Goal: Ask a question

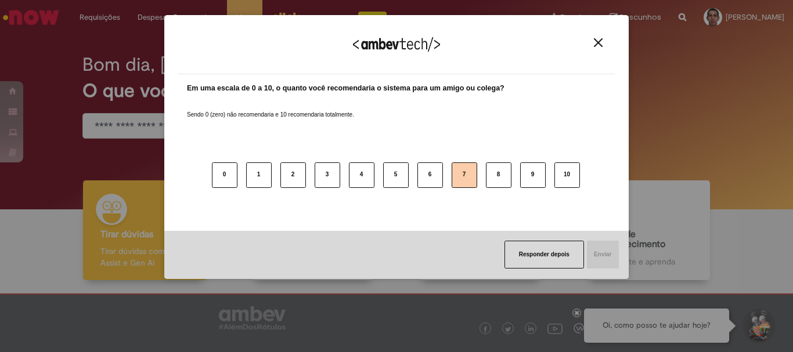
click at [477, 176] on button "7" at bounding box center [465, 176] width 26 height 26
click at [605, 262] on button "Enviar" at bounding box center [602, 255] width 33 height 28
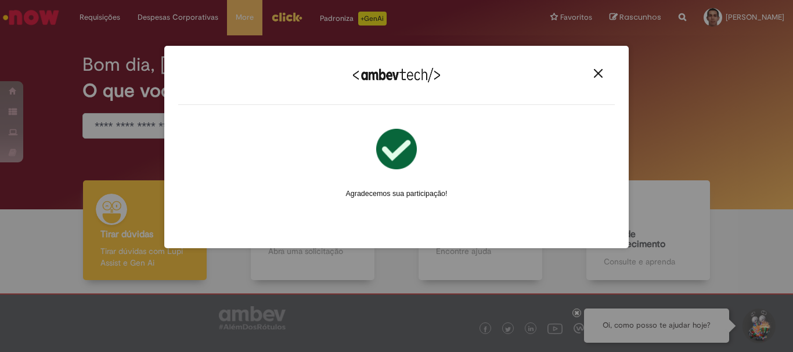
click at [595, 73] on img "Close" at bounding box center [598, 73] width 9 height 9
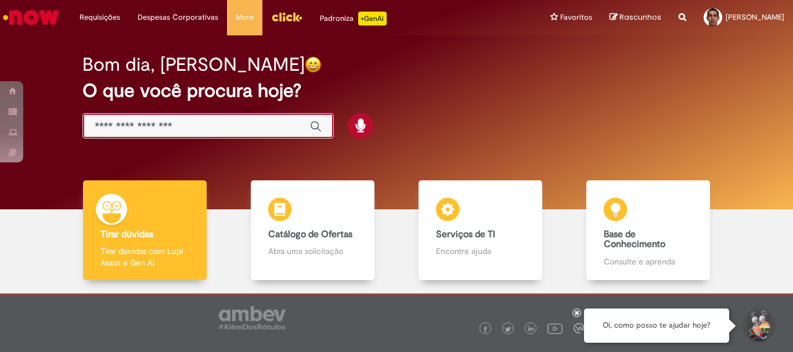
click at [243, 129] on input "Basta digitar aqui" at bounding box center [197, 126] width 204 height 13
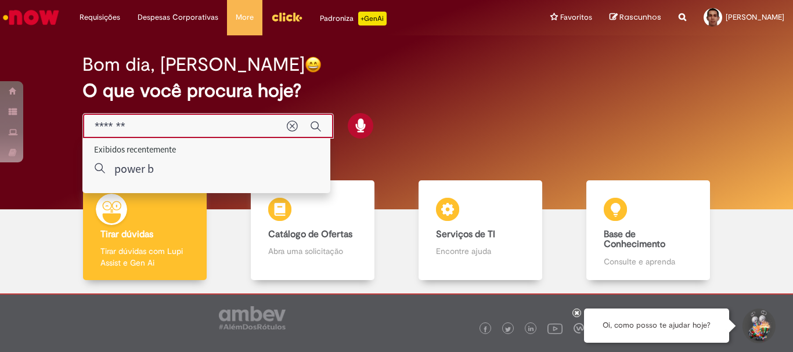
type input "********"
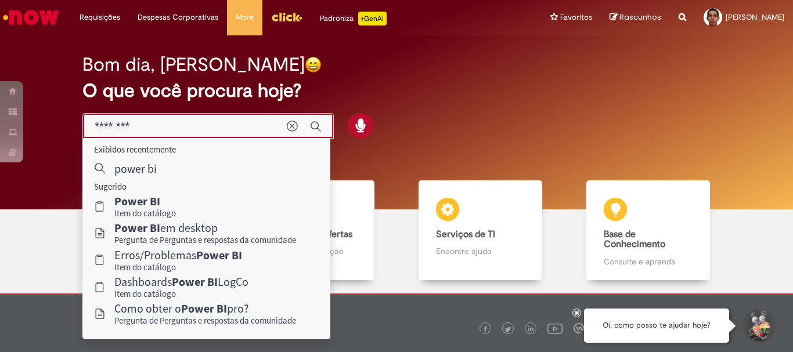
scroll to position [57, 0]
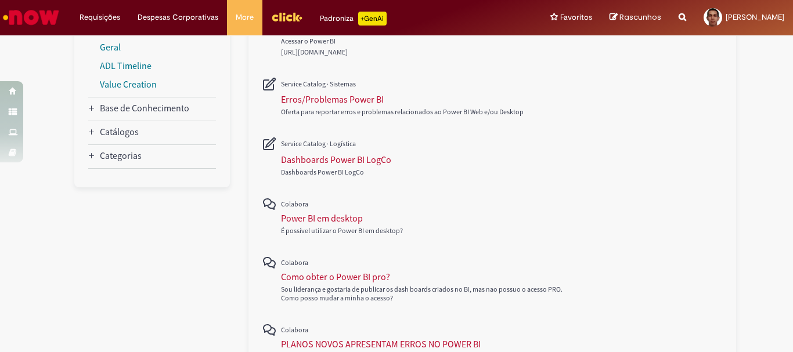
scroll to position [152, 0]
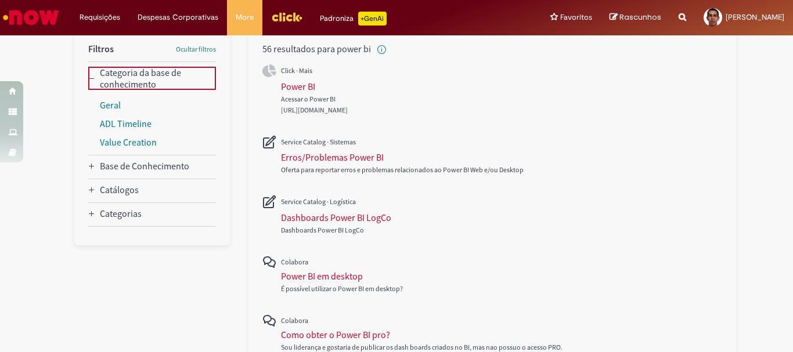
click at [89, 76] on icon "Categoria da base de conhecimento" at bounding box center [91, 78] width 7 height 7
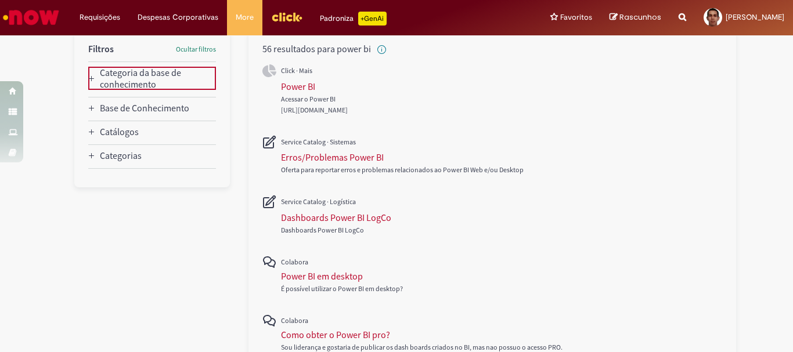
click at [88, 110] on icon "Base de Conhecimento" at bounding box center [91, 108] width 7 height 7
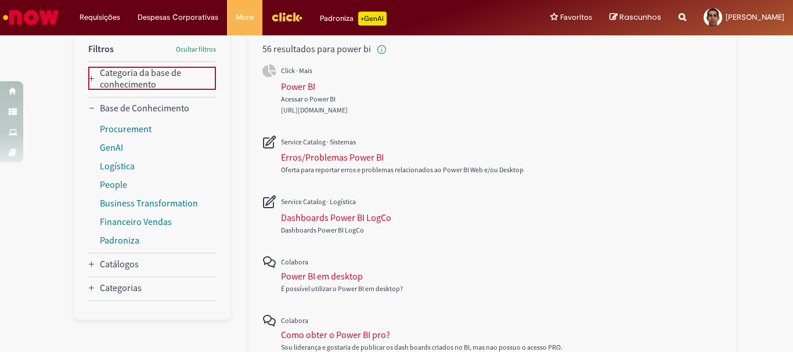
click at [88, 111] on icon "Base de Conhecimento" at bounding box center [91, 108] width 7 height 7
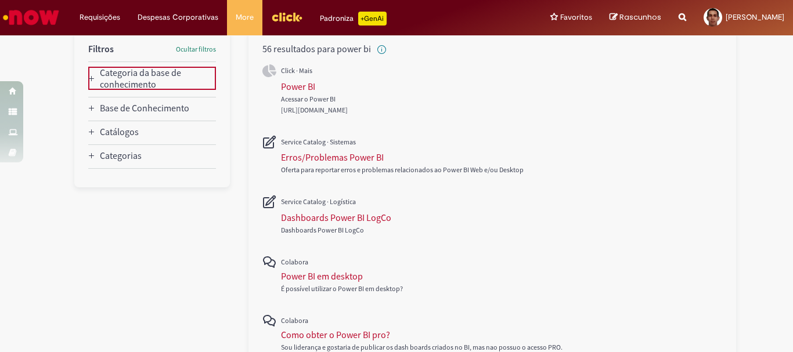
click at [88, 135] on icon "Catálogos" at bounding box center [91, 132] width 7 height 7
